Goal: Browse casually

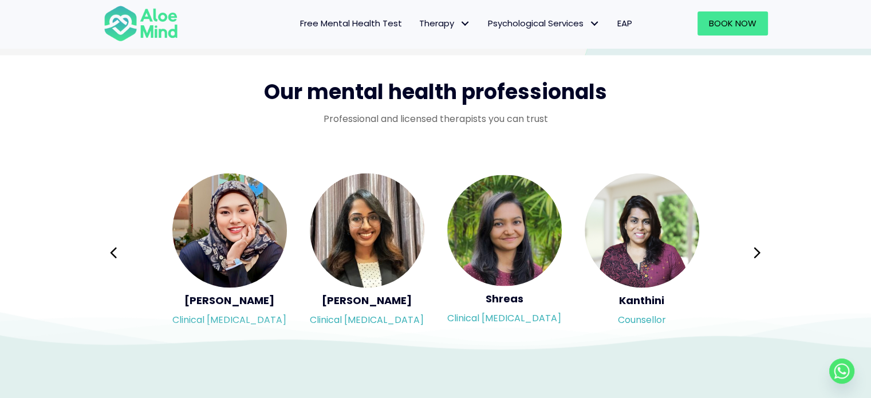
scroll to position [1833, 0]
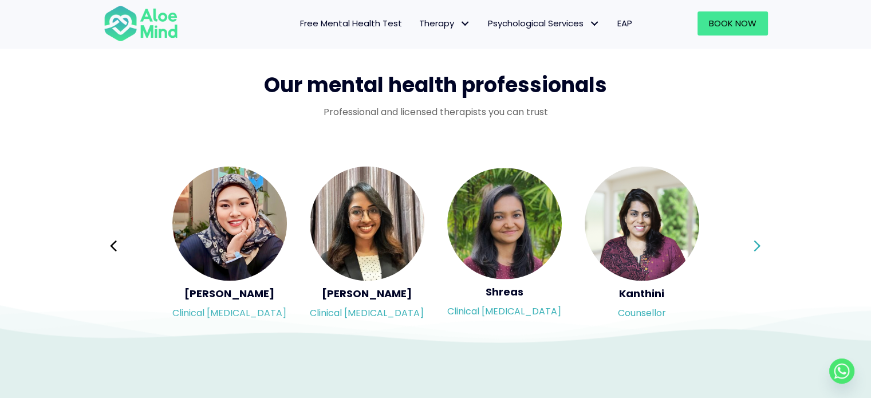
click at [759, 245] on icon at bounding box center [757, 245] width 6 height 11
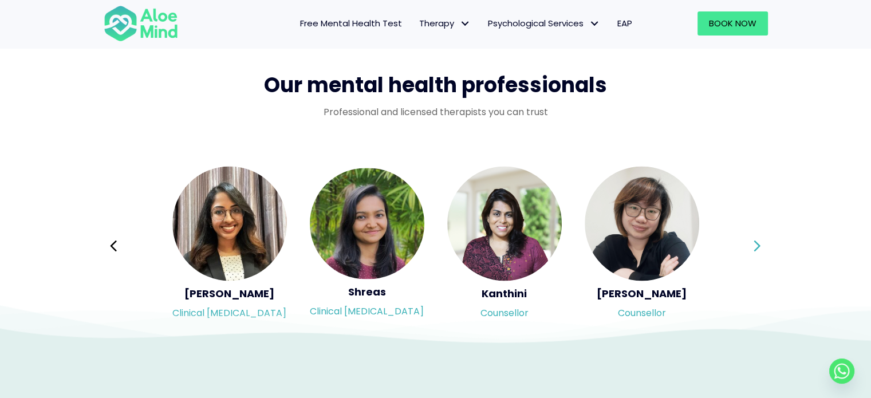
click at [759, 245] on icon at bounding box center [757, 245] width 6 height 11
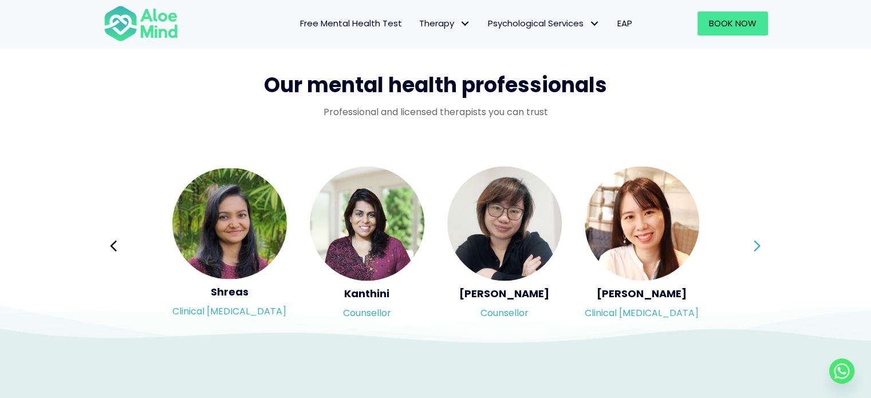
click at [759, 245] on icon at bounding box center [757, 245] width 6 height 11
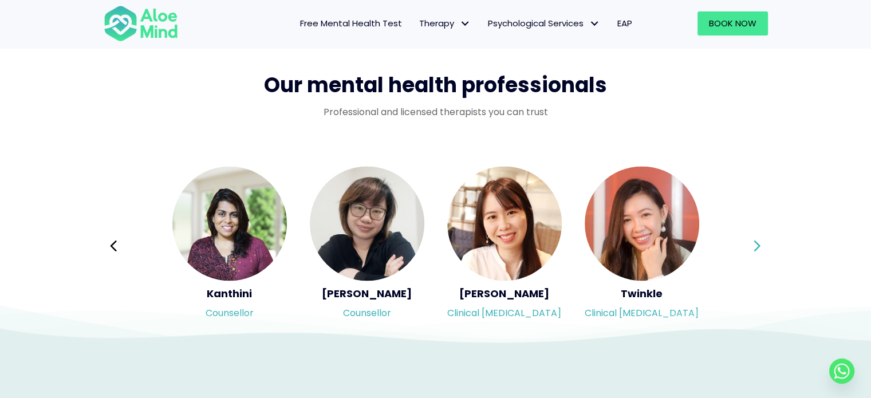
click at [759, 245] on div "Syndy Clinical [MEDICAL_DATA] Diveena Clinical [MEDICAL_DATA] Elynna Counsellor…" at bounding box center [436, 246] width 665 height 162
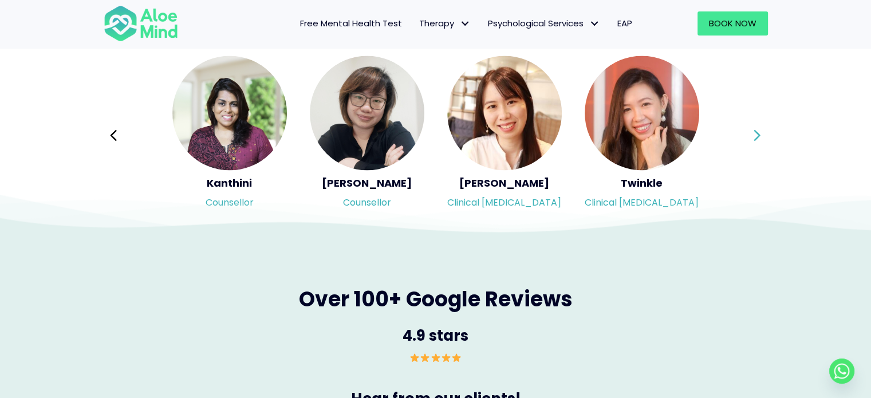
scroll to position [1948, 0]
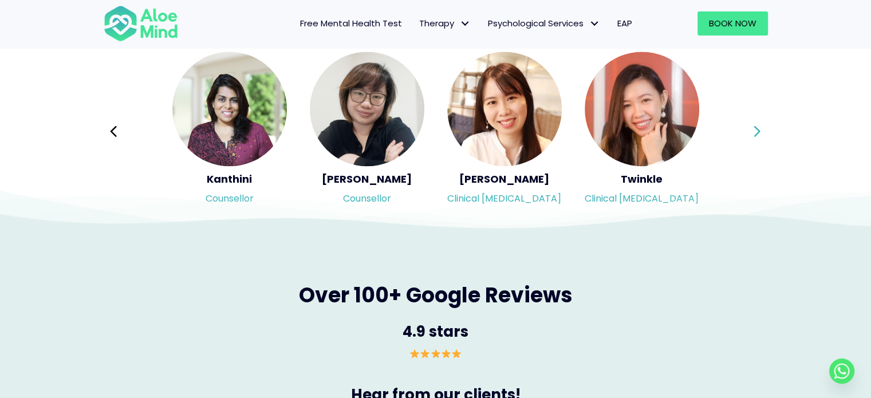
click at [754, 133] on icon at bounding box center [757, 131] width 8 height 22
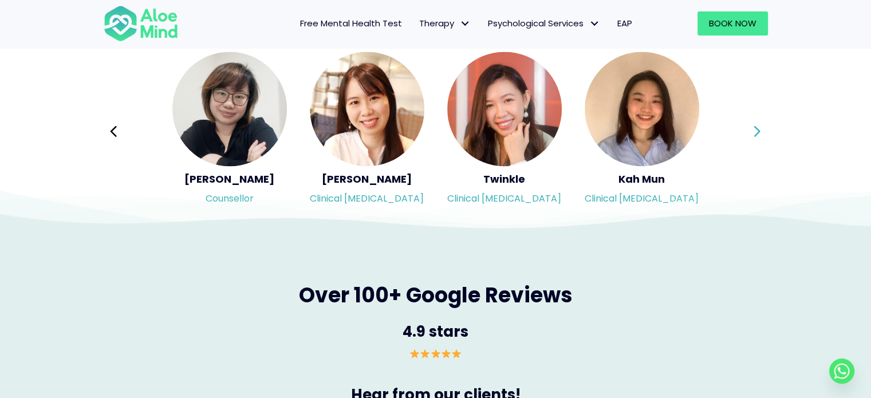
click at [754, 133] on div "Syndy Clinical [MEDICAL_DATA] Diveena Clinical [MEDICAL_DATA] Elynna Counsellor…" at bounding box center [436, 131] width 665 height 162
click at [754, 133] on icon at bounding box center [757, 131] width 8 height 22
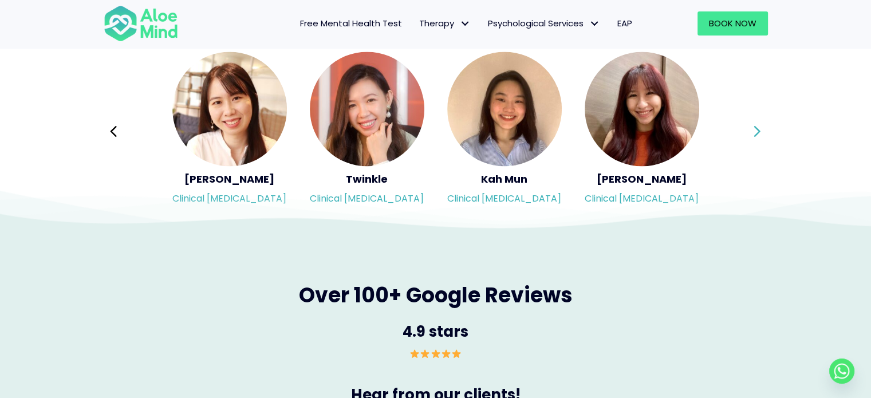
click at [754, 133] on div "Syndy Clinical [MEDICAL_DATA] Diveena Clinical [MEDICAL_DATA] Elynna Counsellor…" at bounding box center [436, 131] width 665 height 162
click at [754, 133] on icon at bounding box center [757, 131] width 8 height 22
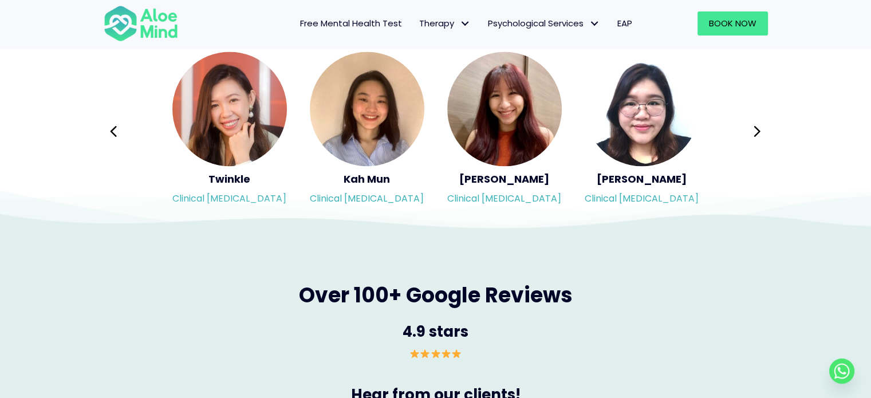
click at [756, 125] on div "Syndy Clinical [MEDICAL_DATA] Diveena Clinical [MEDICAL_DATA] Elynna Counsellor…" at bounding box center [436, 131] width 665 height 162
click at [756, 125] on icon at bounding box center [757, 131] width 8 height 22
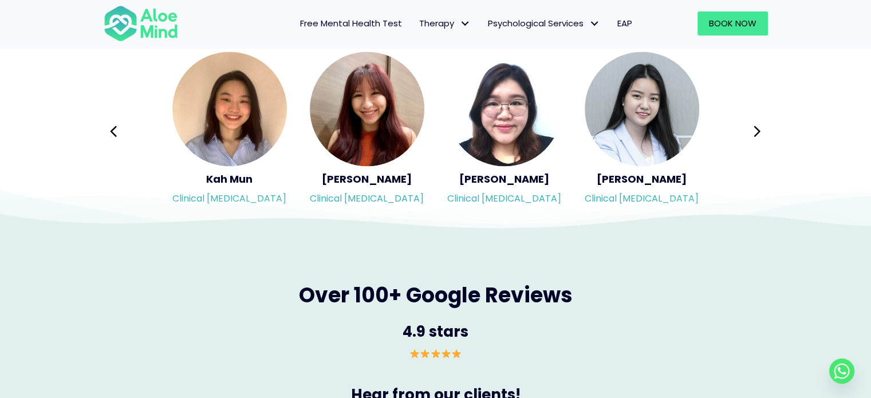
click at [756, 125] on div "Syndy Clinical [MEDICAL_DATA] Diveena Clinical [MEDICAL_DATA] Elynna Counsellor…" at bounding box center [436, 131] width 665 height 162
click at [757, 130] on icon at bounding box center [757, 131] width 8 height 22
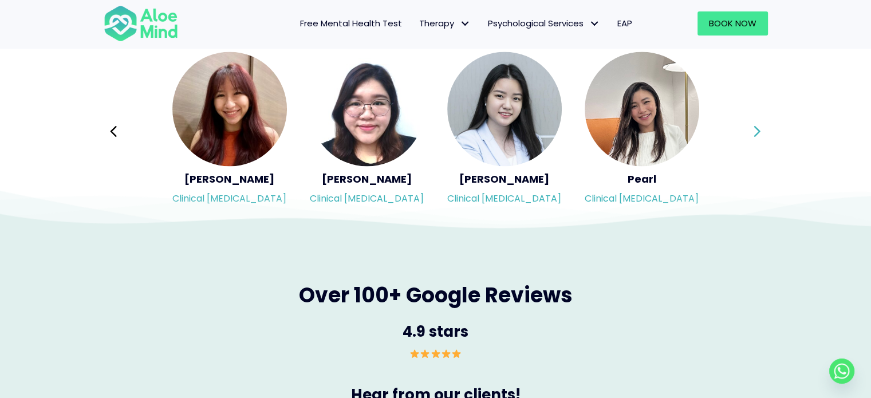
click at [757, 130] on div "Syndy Clinical [MEDICAL_DATA] Diveena Clinical [MEDICAL_DATA] Elynna Counsellor…" at bounding box center [436, 131] width 665 height 162
click at [757, 130] on icon at bounding box center [757, 131] width 8 height 22
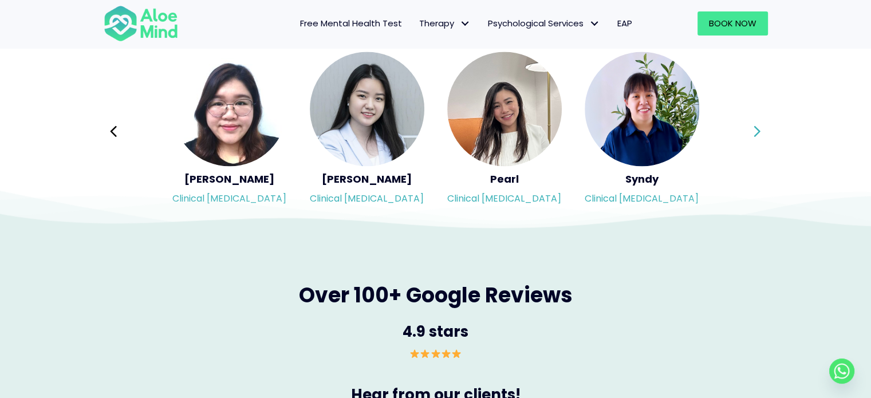
click at [757, 130] on div "Syndy Clinical [MEDICAL_DATA] Diveena Clinical [MEDICAL_DATA] Elynna Counsellor…" at bounding box center [436, 131] width 665 height 162
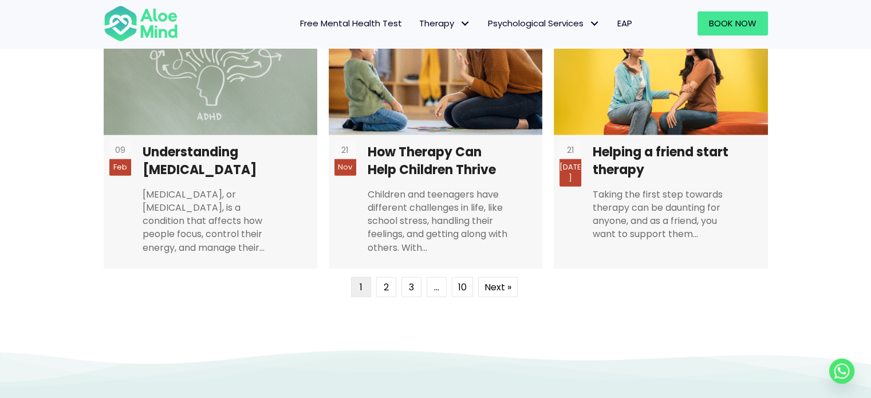
scroll to position [3093, 0]
